Goal: Use online tool/utility

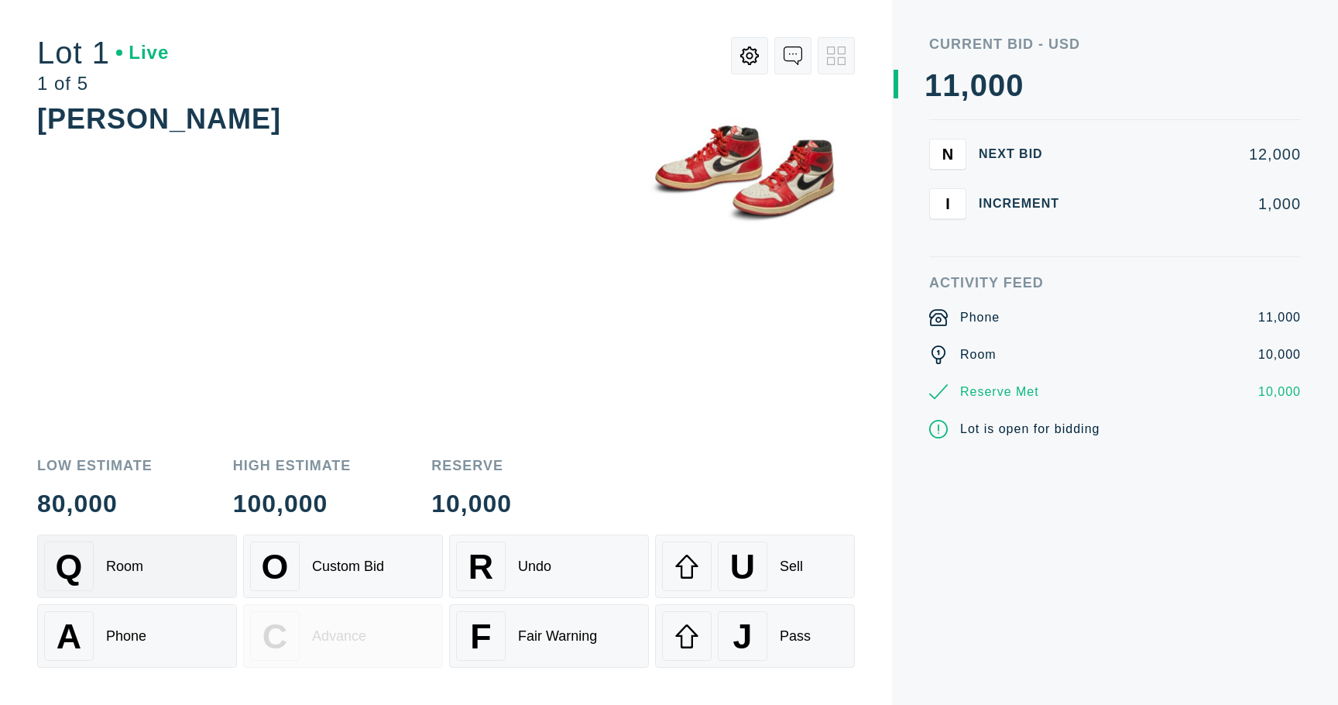
click at [153, 551] on div "Q Room" at bounding box center [137, 566] width 186 height 50
click at [733, 548] on span "U" at bounding box center [742, 567] width 25 height 40
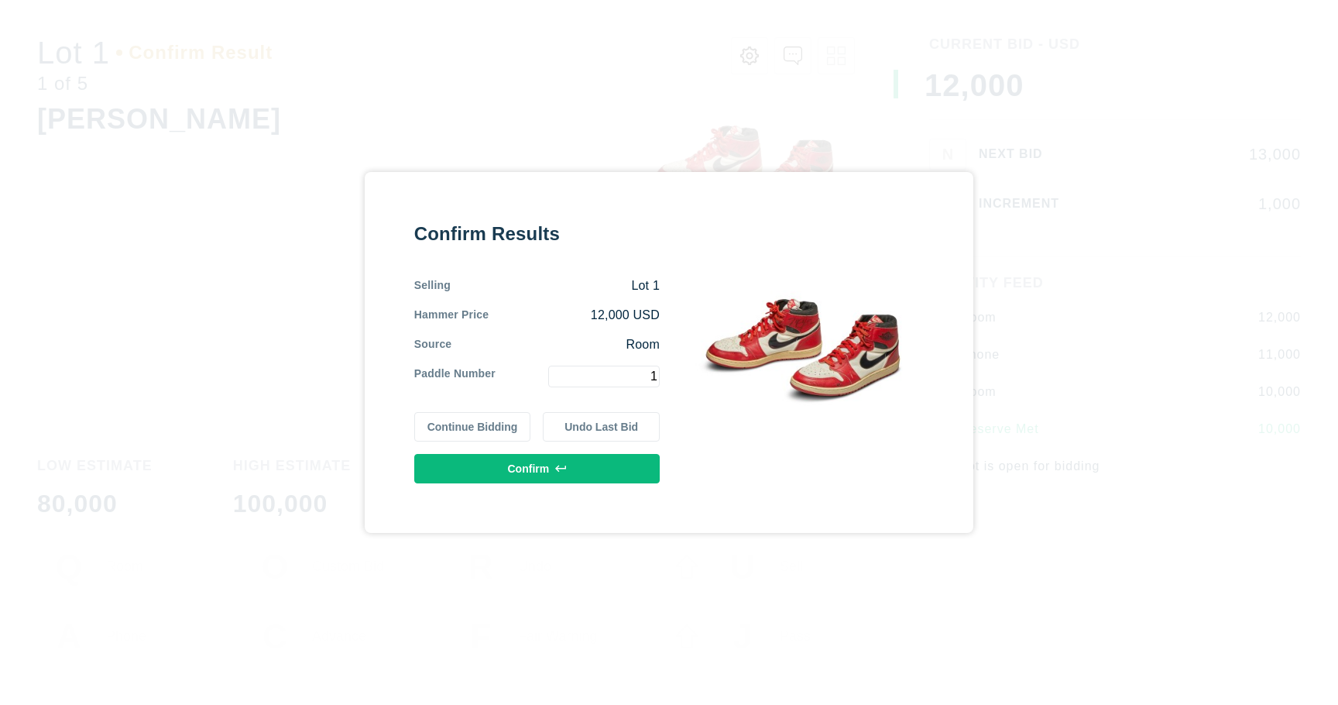
type input "1"
click at [606, 466] on button "Confirm" at bounding box center [537, 468] width 246 height 29
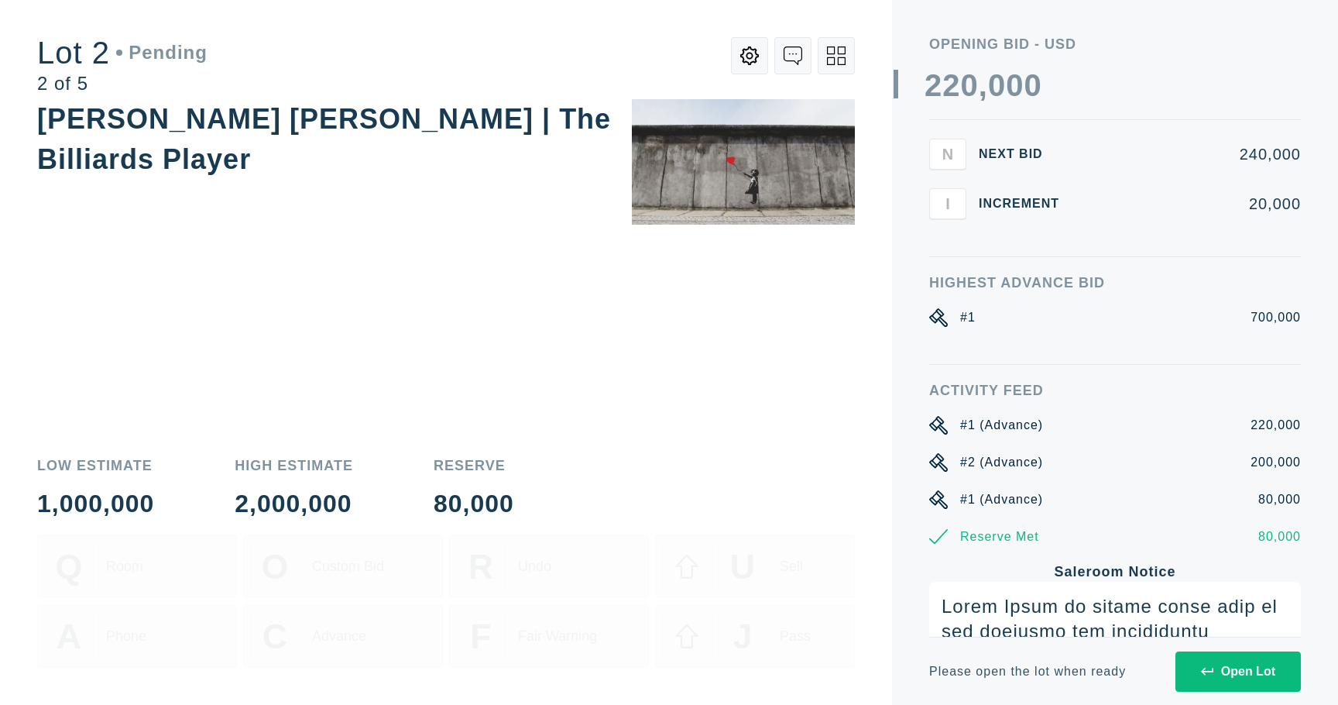
click at [1225, 650] on div "Please open the lot when ready Open Lot" at bounding box center [1115, 671] width 372 height 68
click at [1218, 661] on button "Open Lot" at bounding box center [1238, 671] width 125 height 40
